Goal: Task Accomplishment & Management: Manage account settings

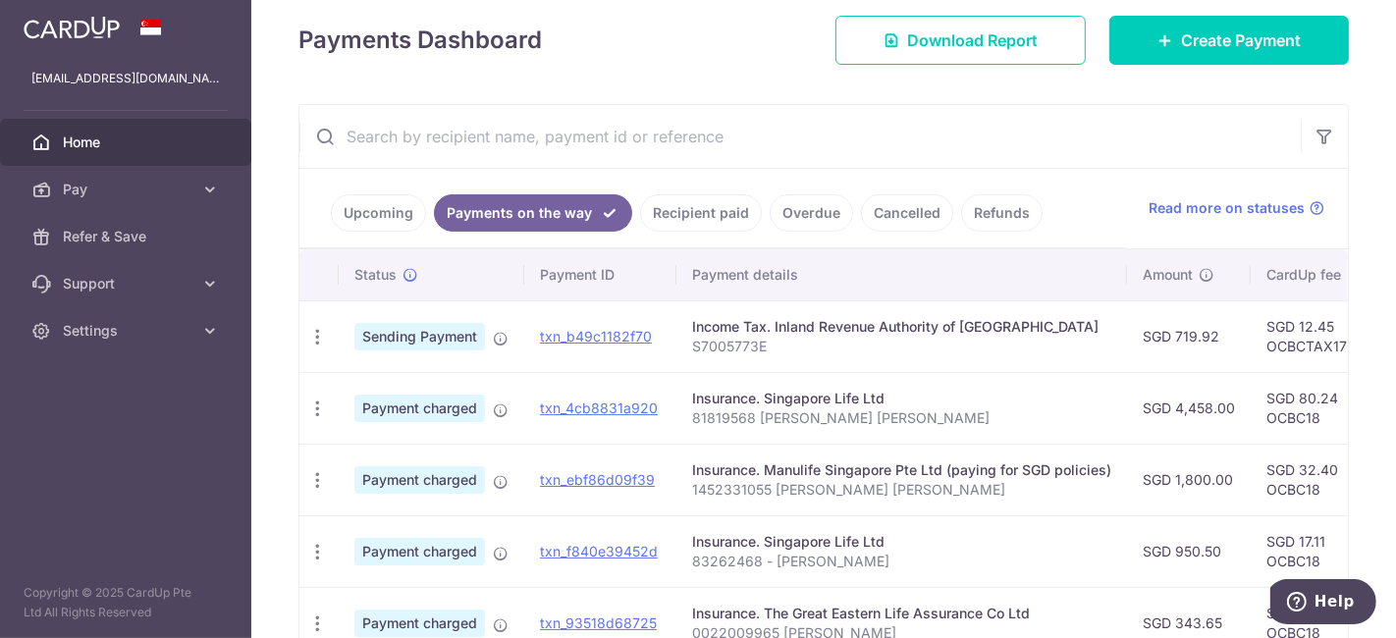
scroll to position [274, 0]
click at [375, 212] on link "Upcoming" at bounding box center [378, 213] width 95 height 37
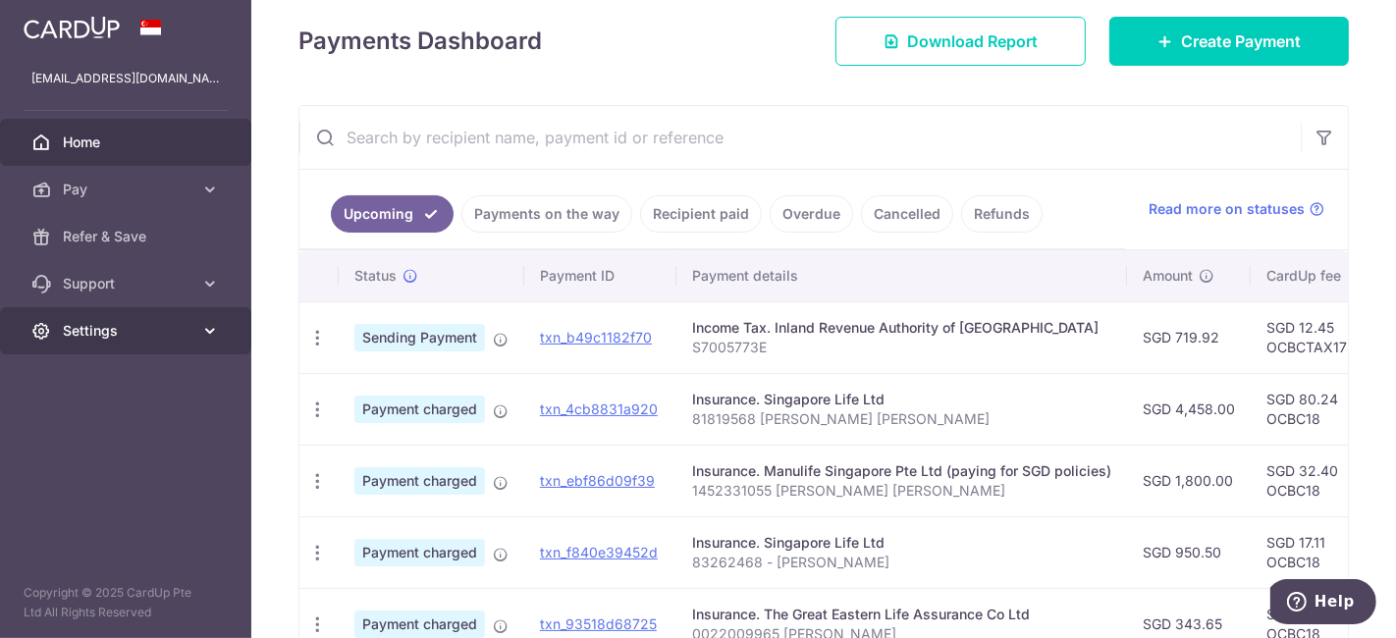
click at [194, 327] on link "Settings" at bounding box center [125, 330] width 251 height 47
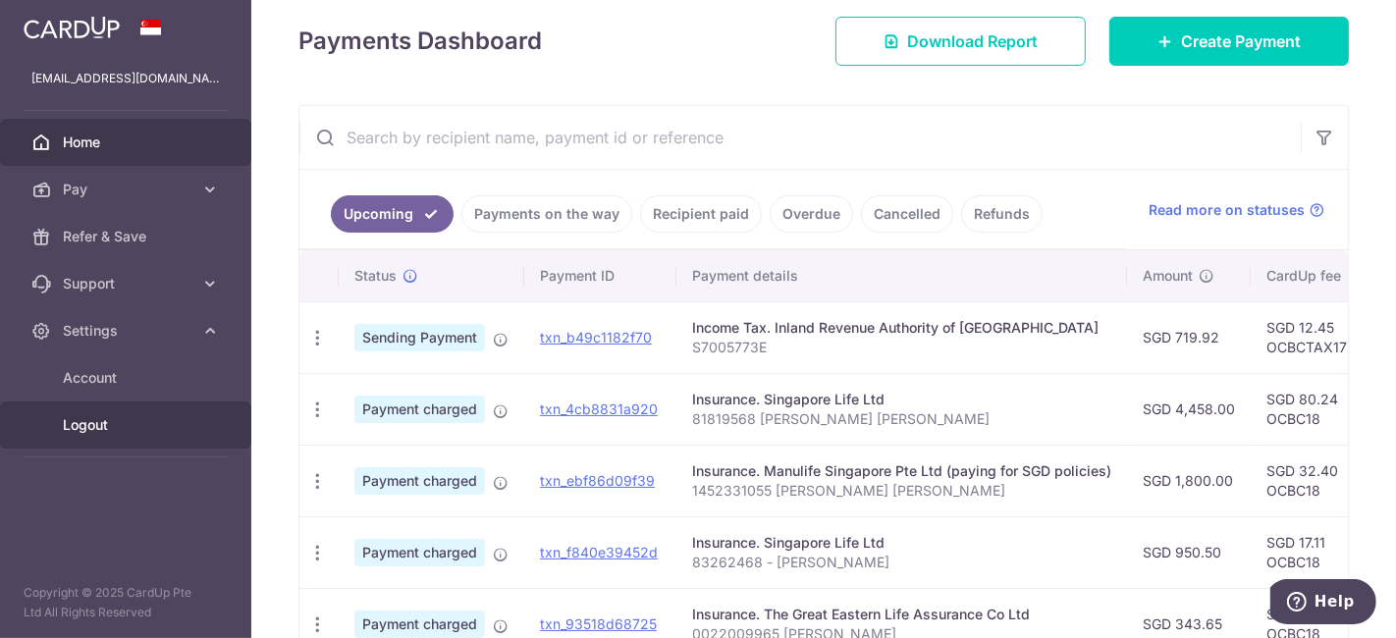
click at [97, 427] on span "Logout" at bounding box center [128, 425] width 130 height 20
